Goal: Find contact information: Find contact information

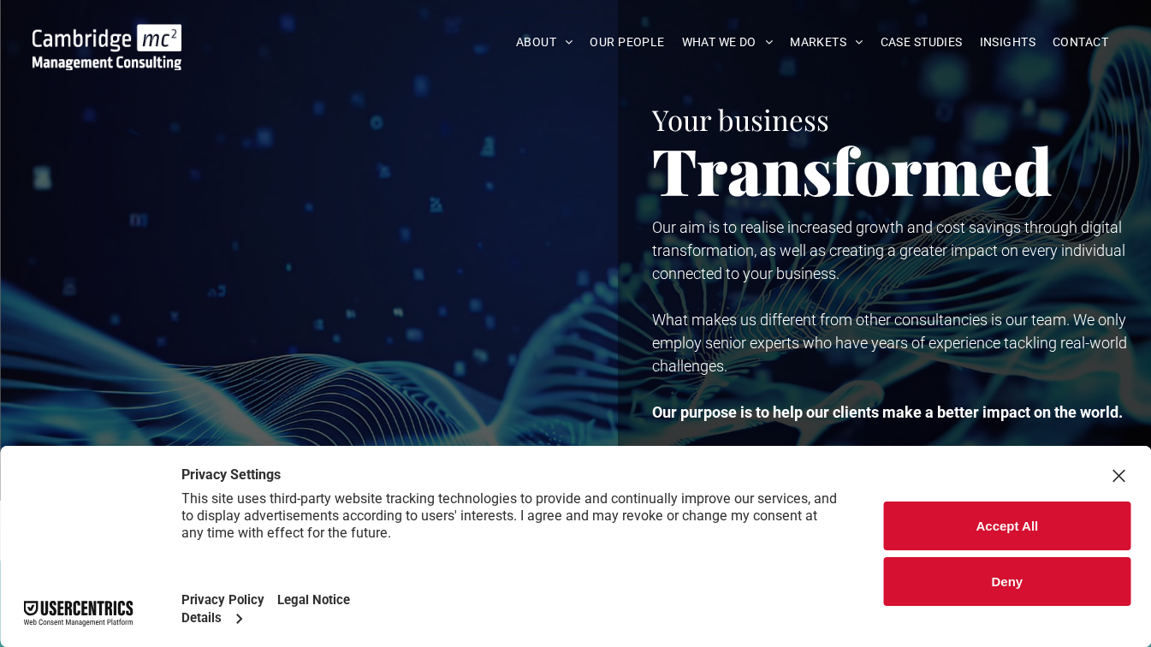
scroll to position [15, 0]
click at [1122, 479] on div "Close Layer" at bounding box center [1118, 476] width 24 height 24
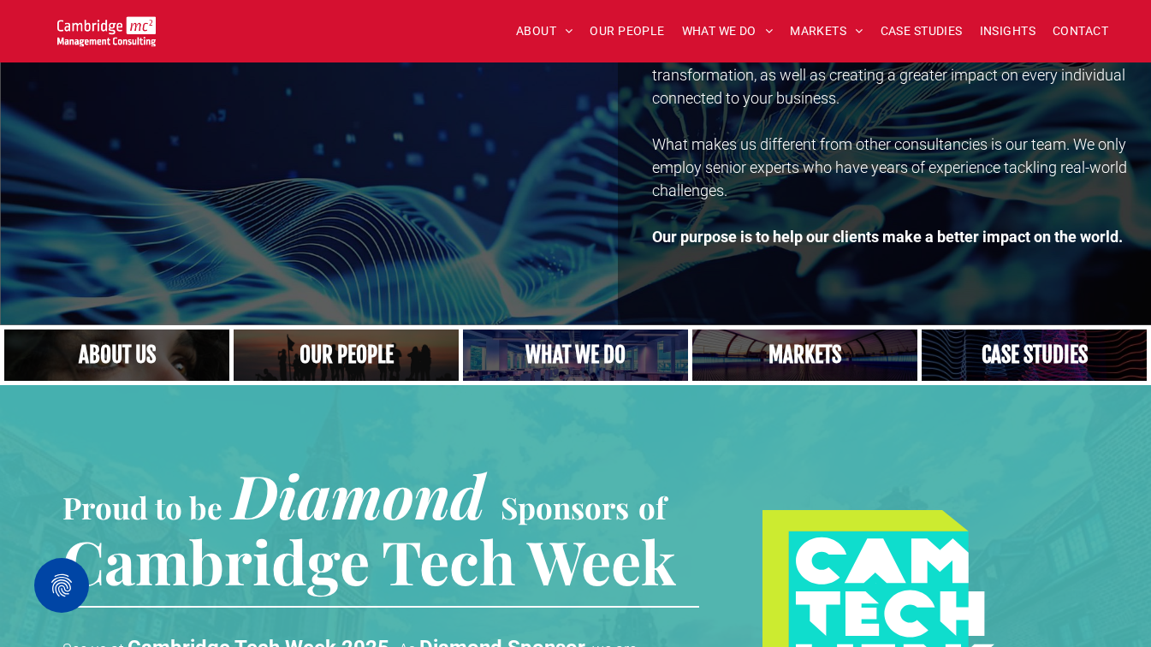
scroll to position [0, 0]
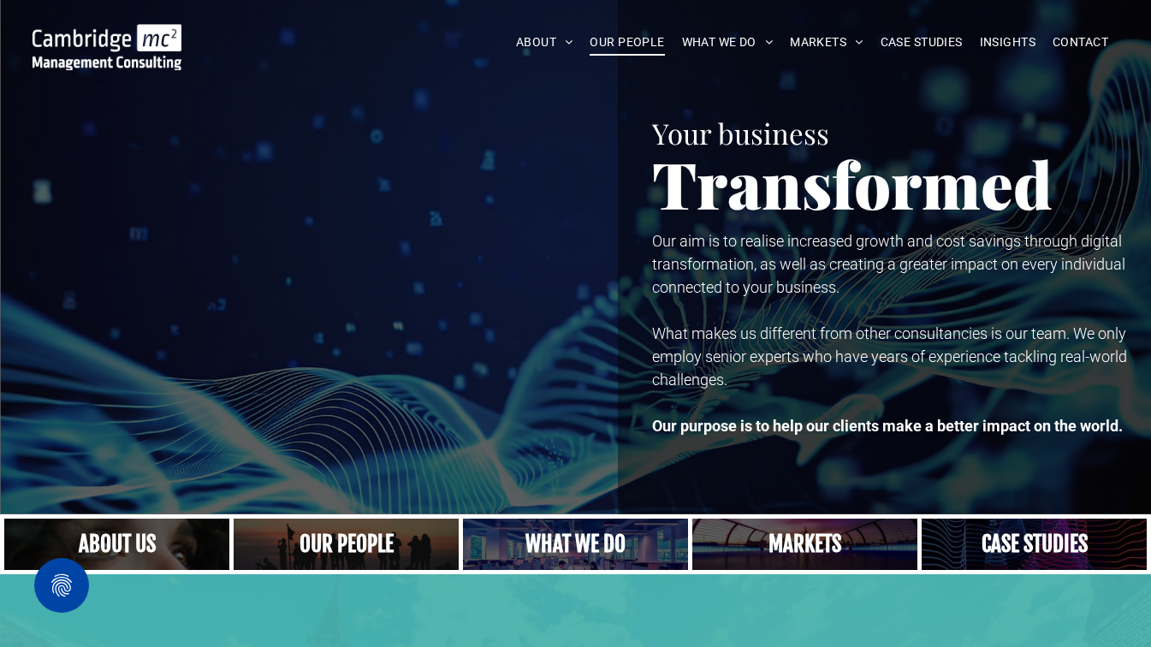
click at [612, 44] on span "OUR PEOPLE" at bounding box center [627, 42] width 74 height 27
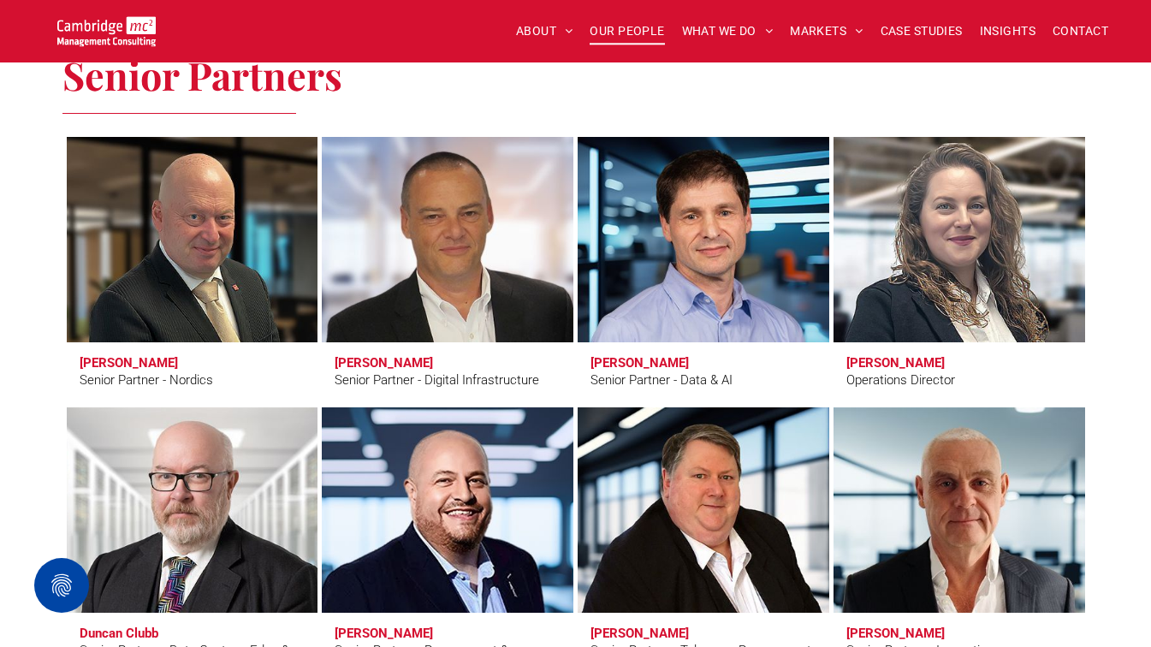
scroll to position [2206, 0]
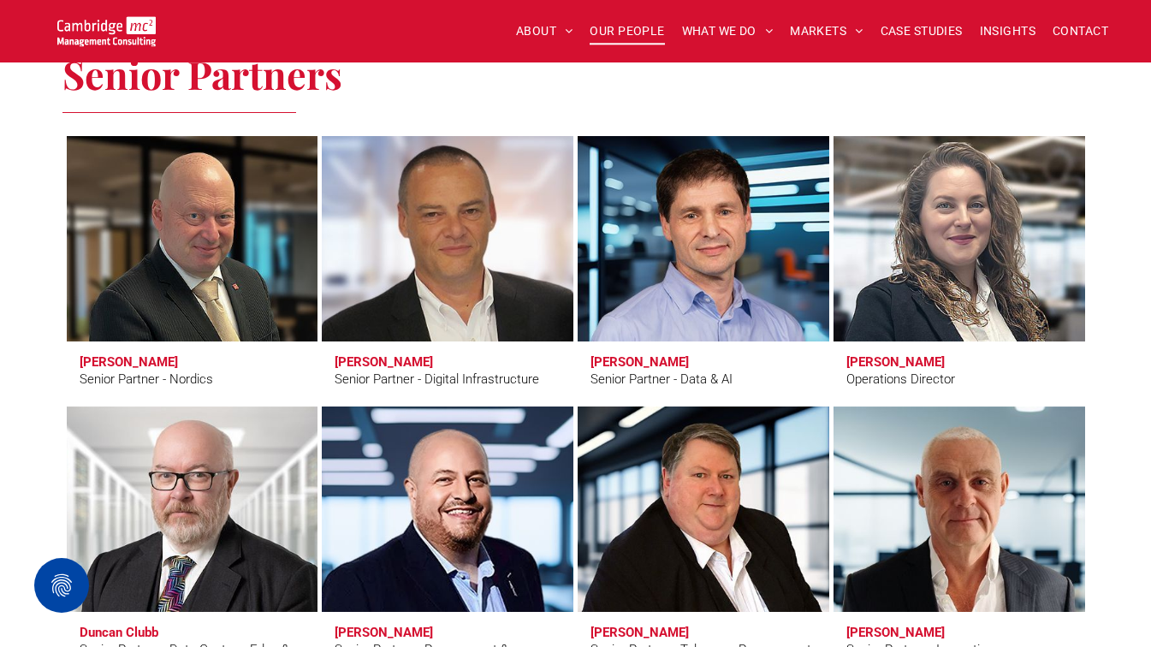
click at [368, 359] on h3 "[PERSON_NAME]" at bounding box center [384, 361] width 98 height 15
click at [388, 285] on link "Andy Bax" at bounding box center [447, 238] width 266 height 217
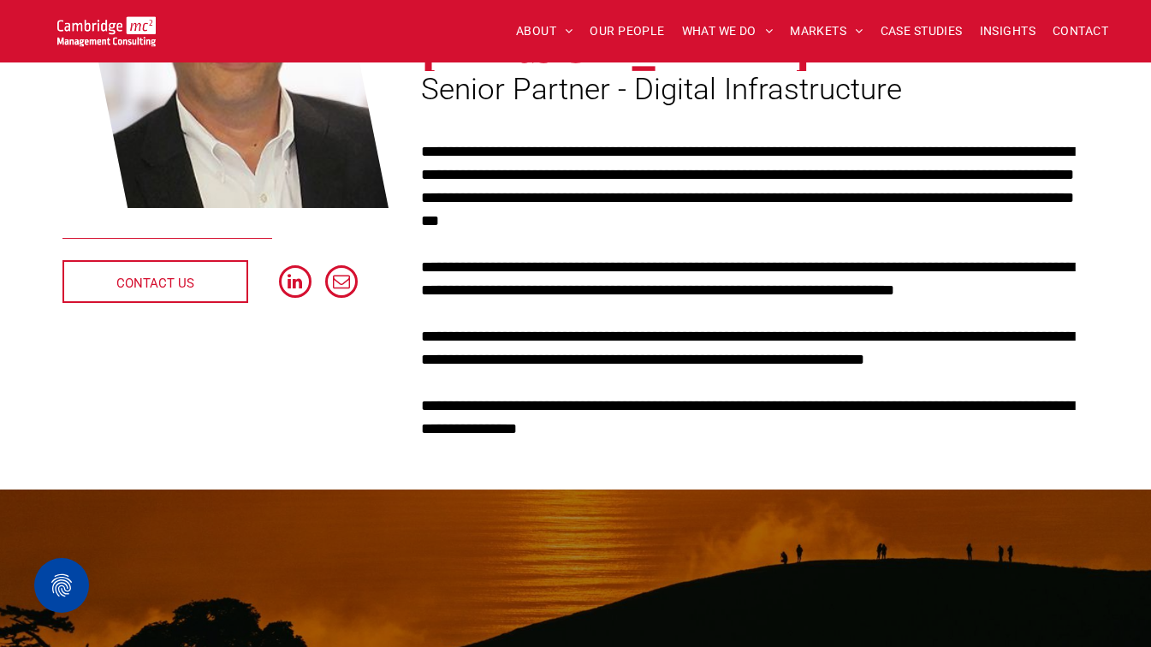
scroll to position [348, 0]
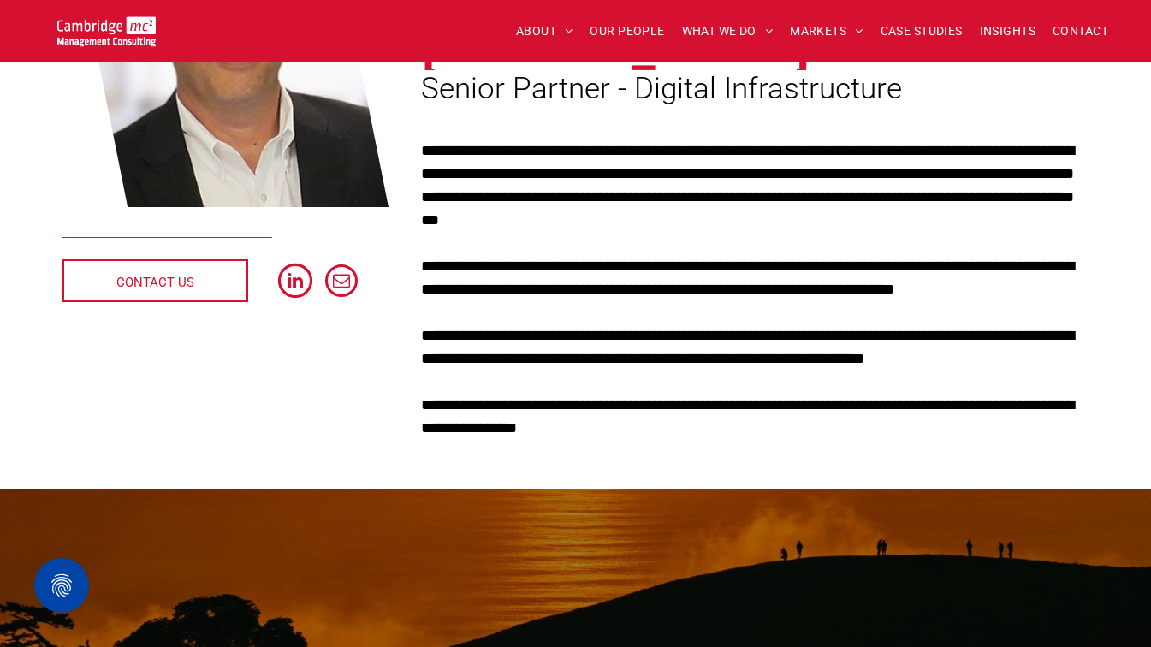
click at [299, 277] on span "linkedin" at bounding box center [295, 281] width 34 height 34
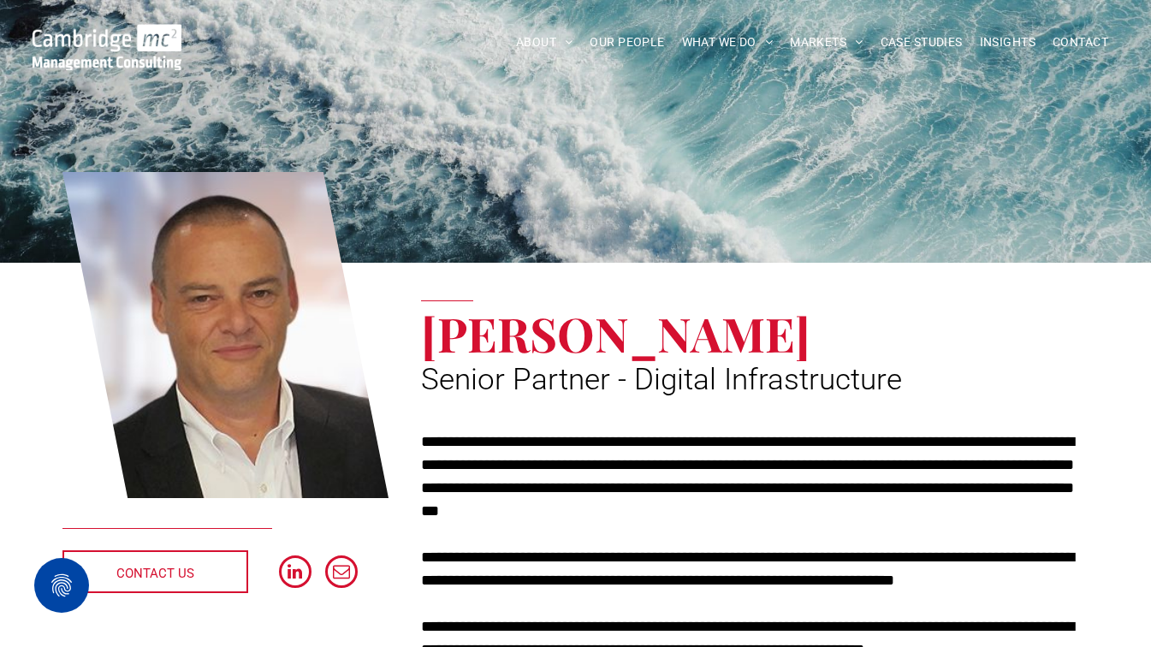
scroll to position [54, 0]
